Goal: Task Accomplishment & Management: Use online tool/utility

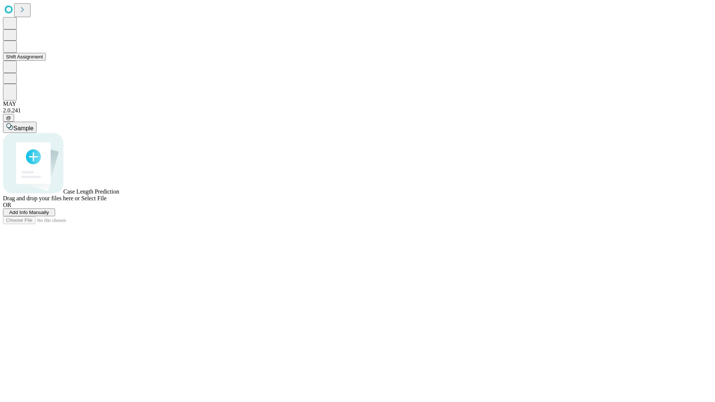
click at [46, 61] on button "Shift Assignment" at bounding box center [24, 57] width 43 height 8
